Goal: Complete application form

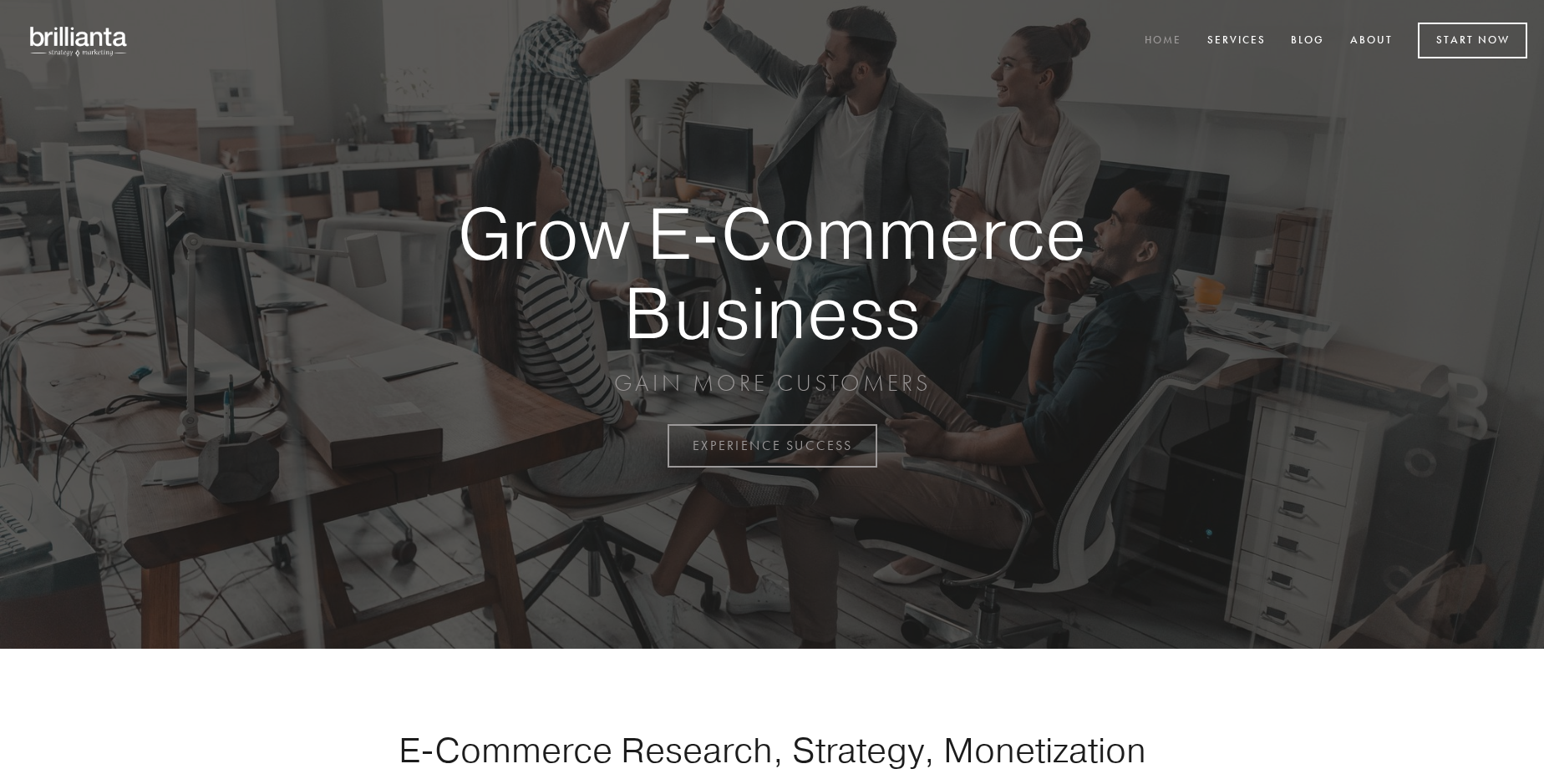
scroll to position [4376, 0]
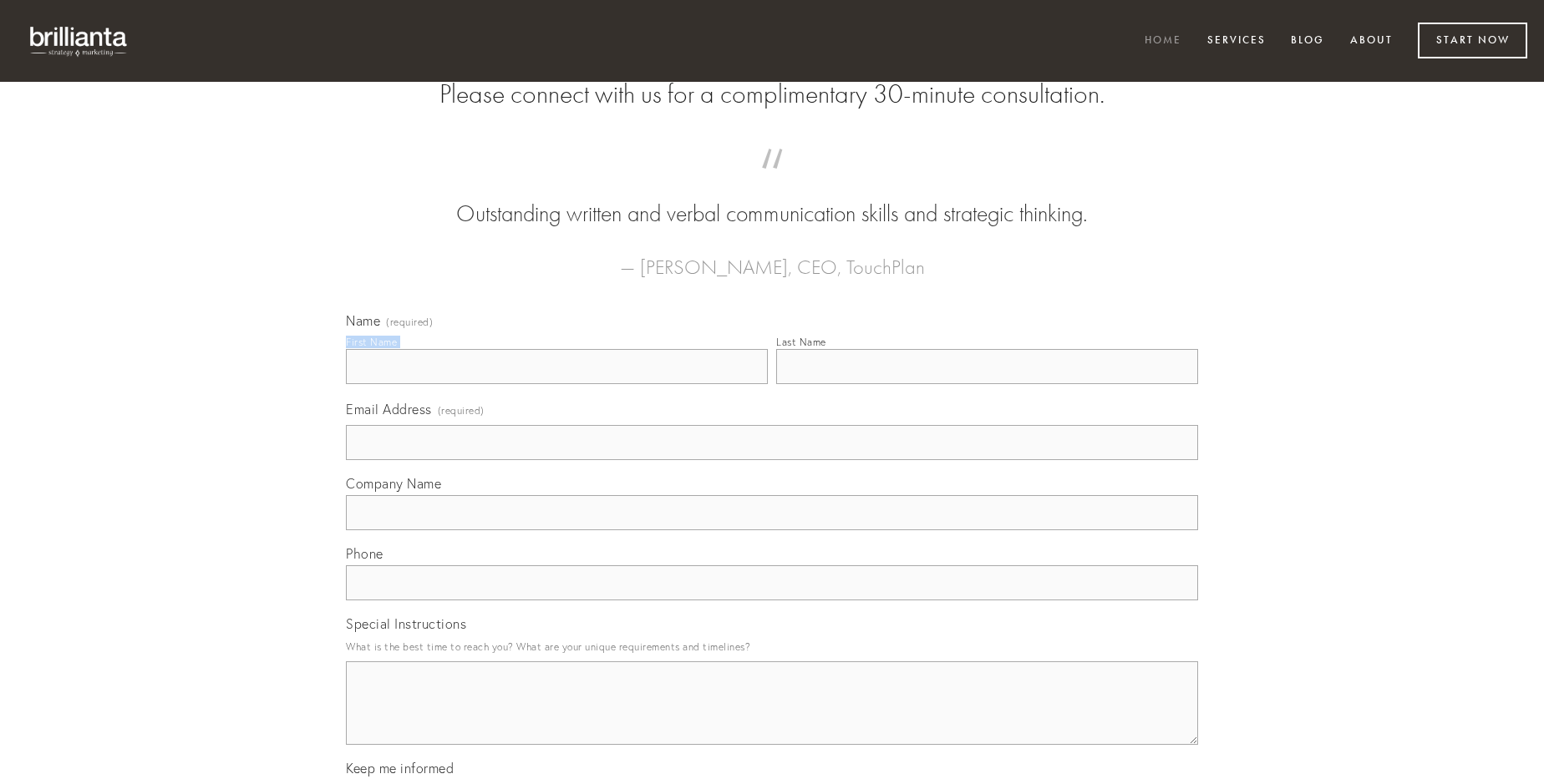
type input "[PERSON_NAME]"
click at [986, 384] on input "Last Name" at bounding box center [987, 366] width 422 height 35
type input "[PERSON_NAME]"
click at [772, 460] on input "Email Address (required)" at bounding box center [772, 441] width 852 height 35
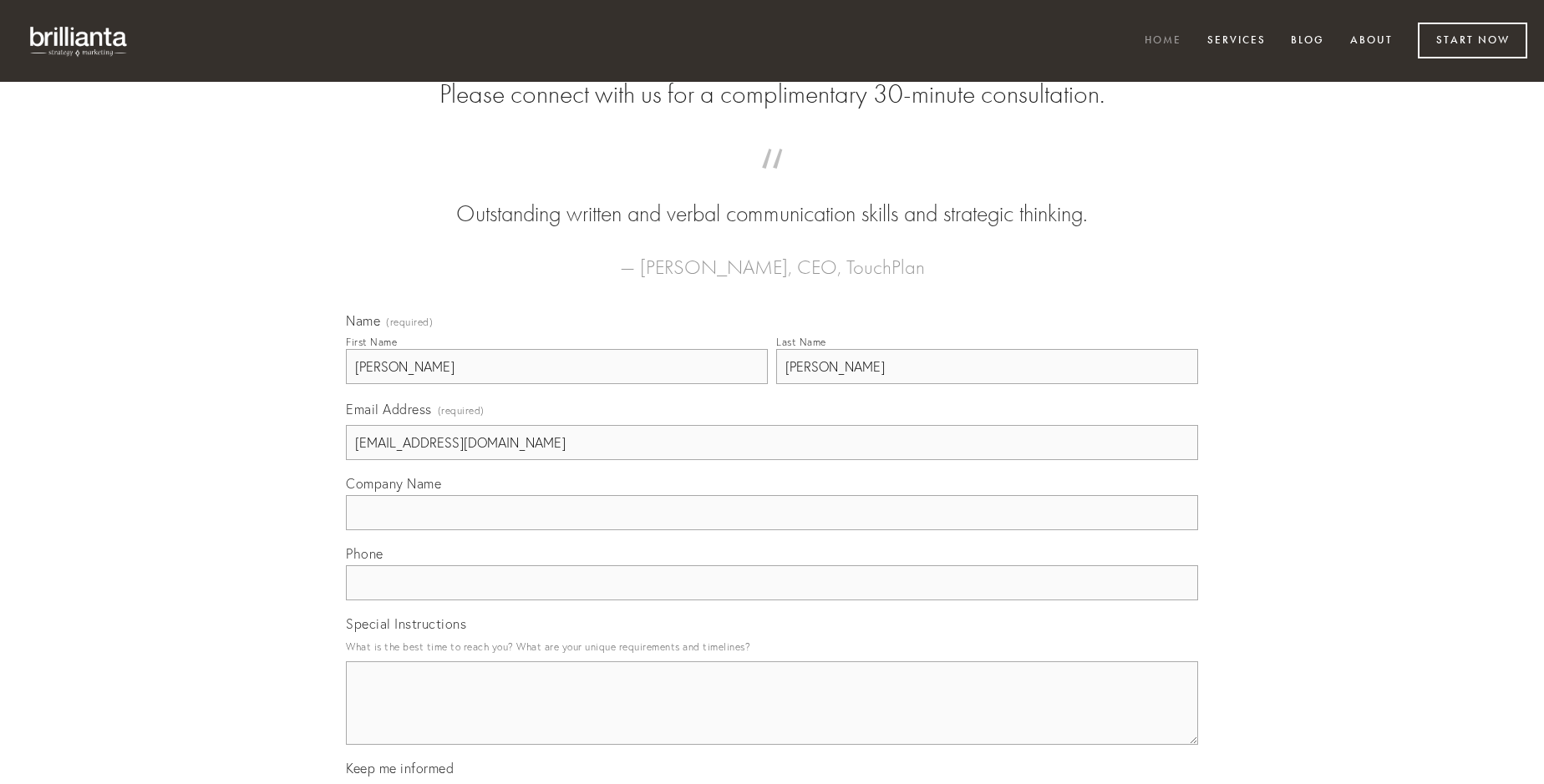
type input "[EMAIL_ADDRESS][DOMAIN_NAME]"
click at [772, 531] on input "Company Name" at bounding box center [772, 512] width 852 height 35
type input "impedit"
click at [772, 600] on input "text" at bounding box center [772, 582] width 852 height 35
click at [772, 718] on textarea "Special Instructions" at bounding box center [772, 703] width 852 height 83
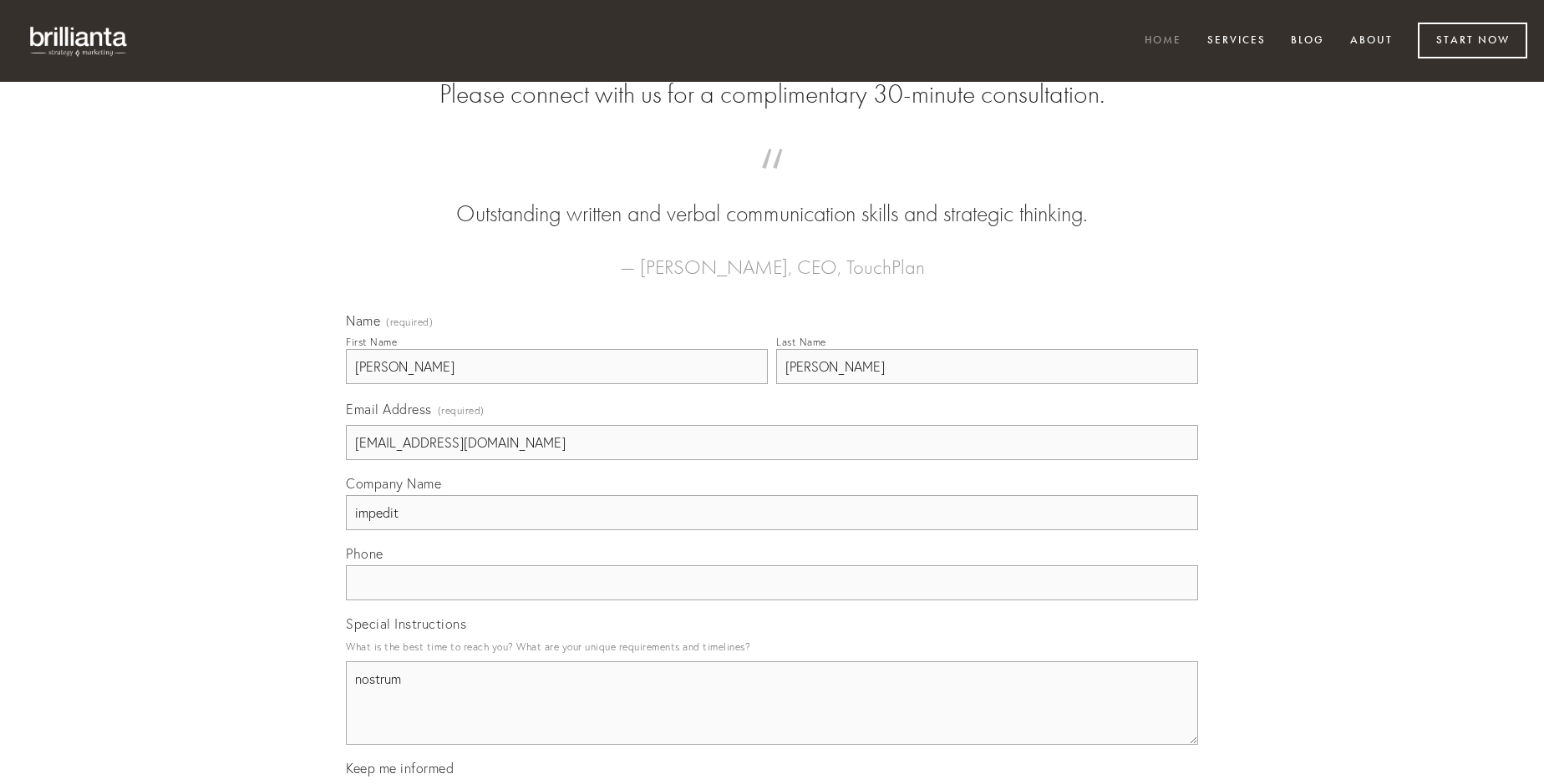
type textarea "nostrum"
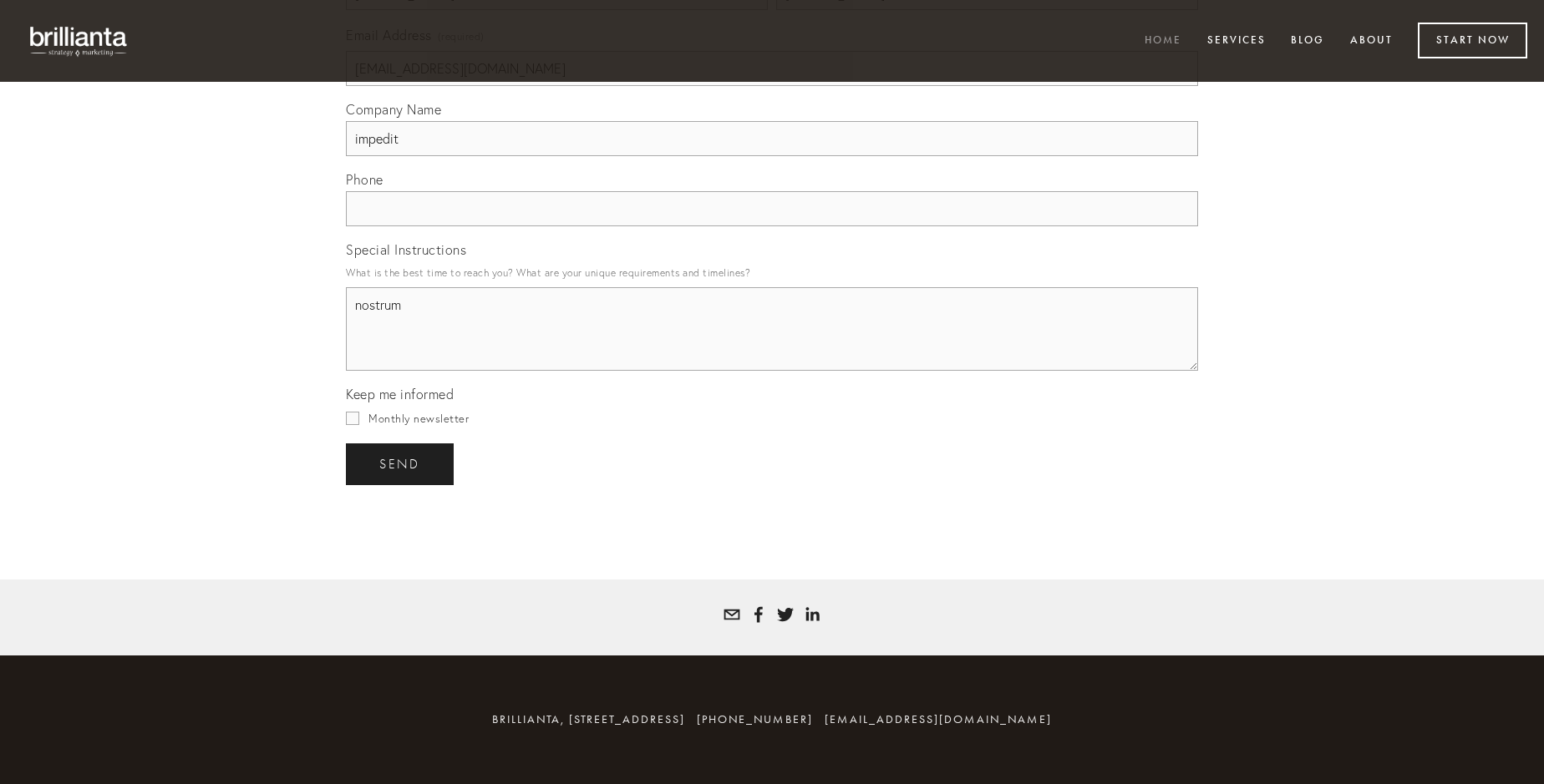
click at [401, 463] on span "send" at bounding box center [399, 463] width 41 height 15
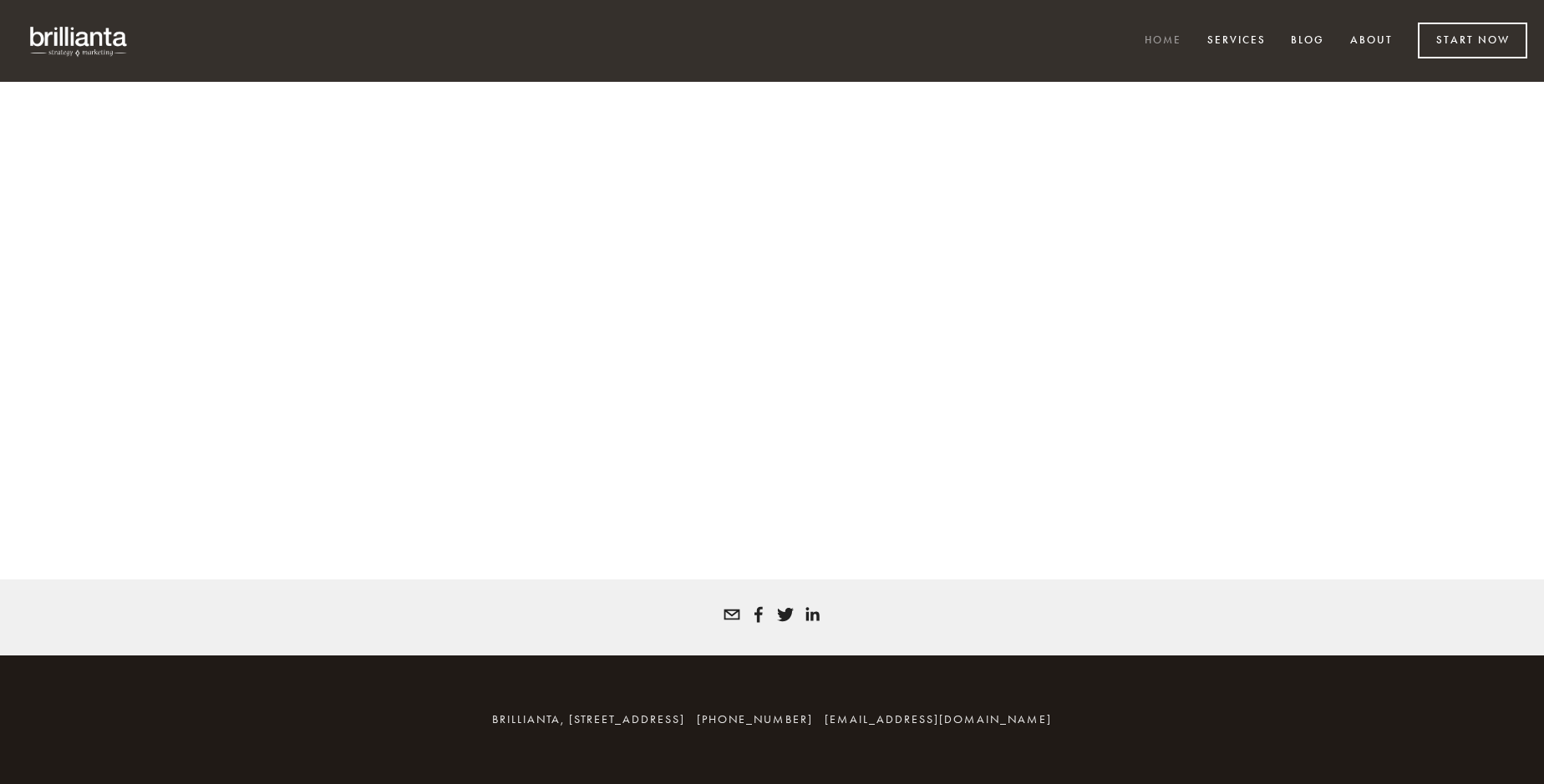
scroll to position [4355, 0]
